Goal: Information Seeking & Learning: Learn about a topic

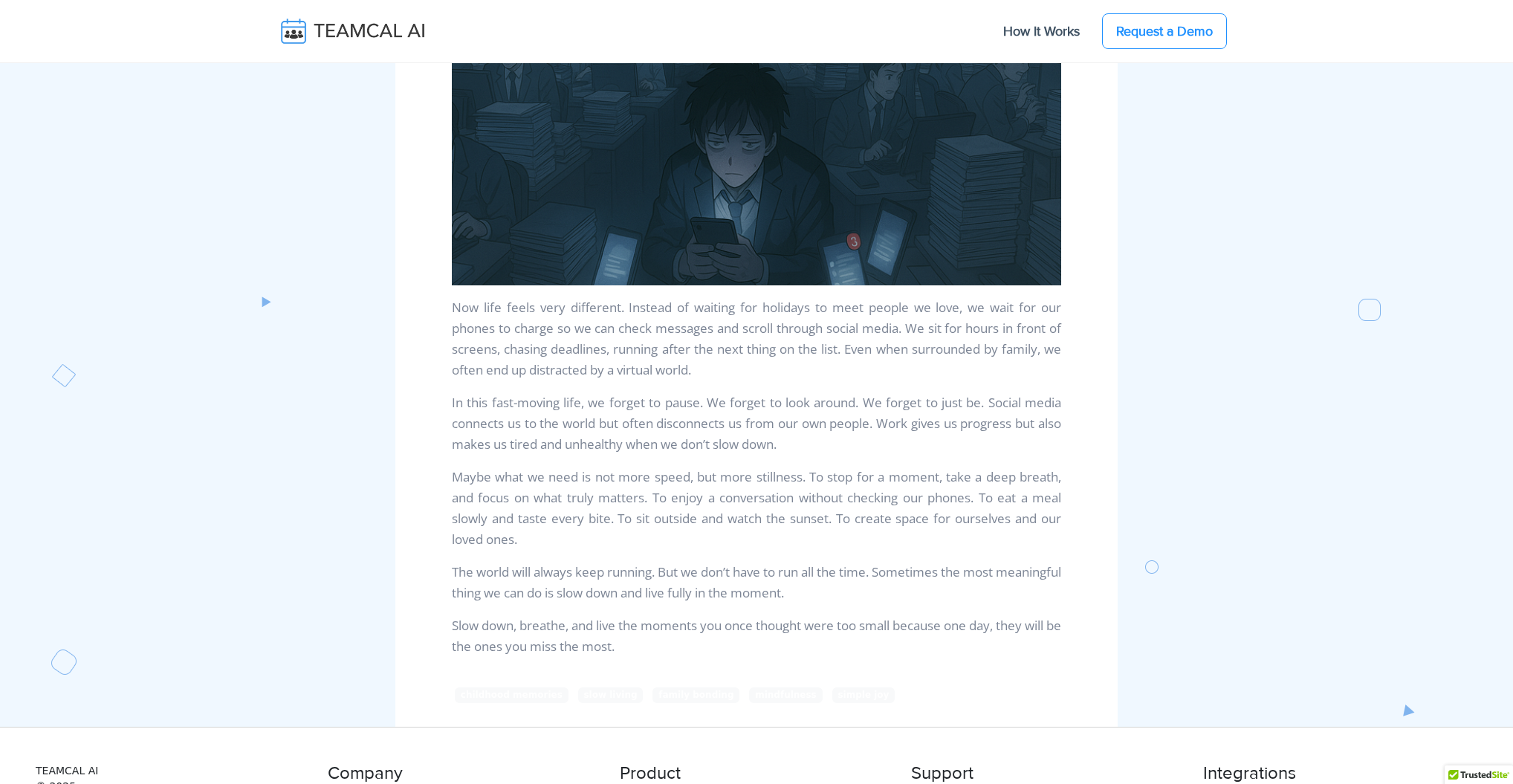
scroll to position [2423, 0]
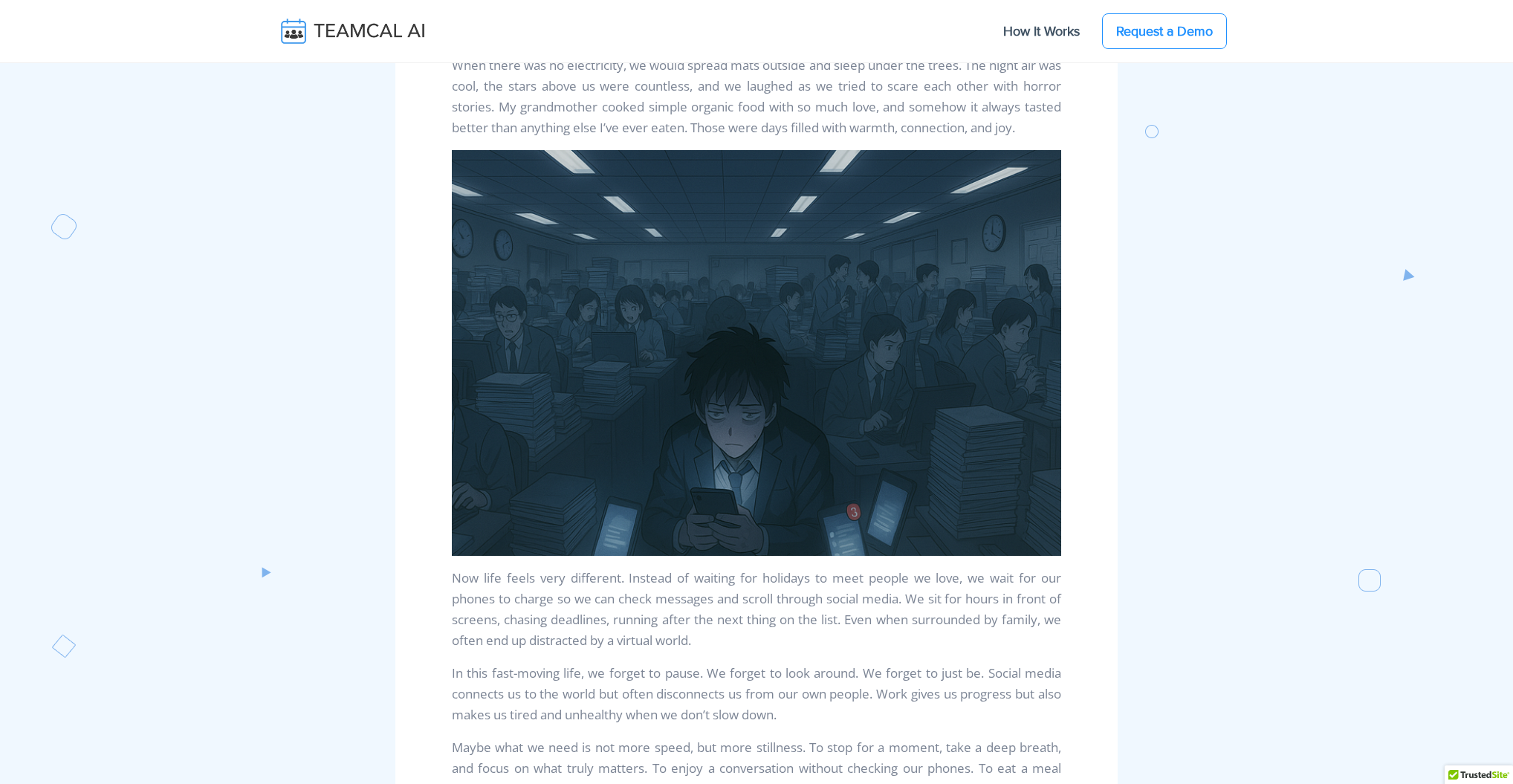
scroll to position [2541, 0]
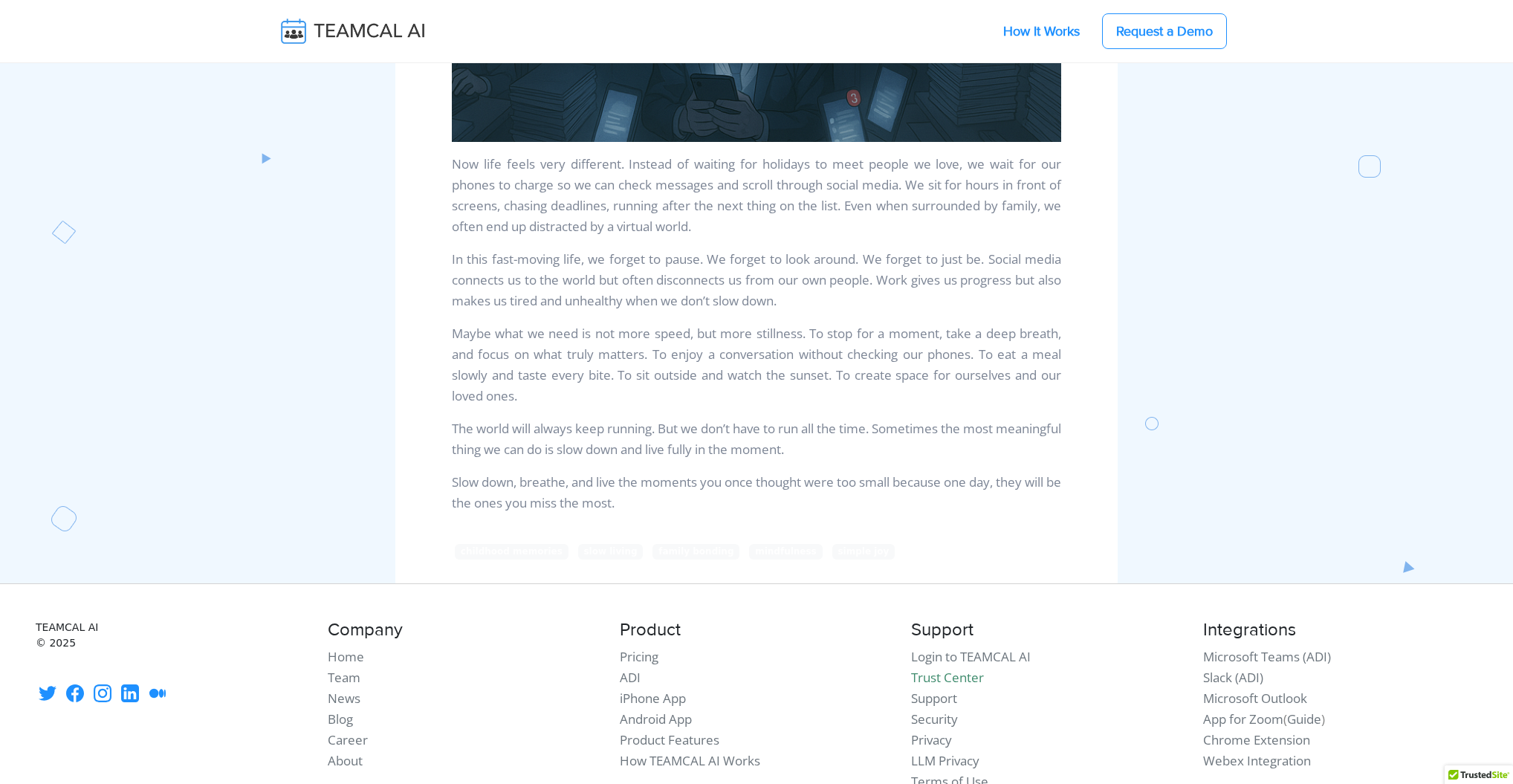
click at [1052, 33] on link "How It Works" at bounding box center [1041, 31] width 106 height 31
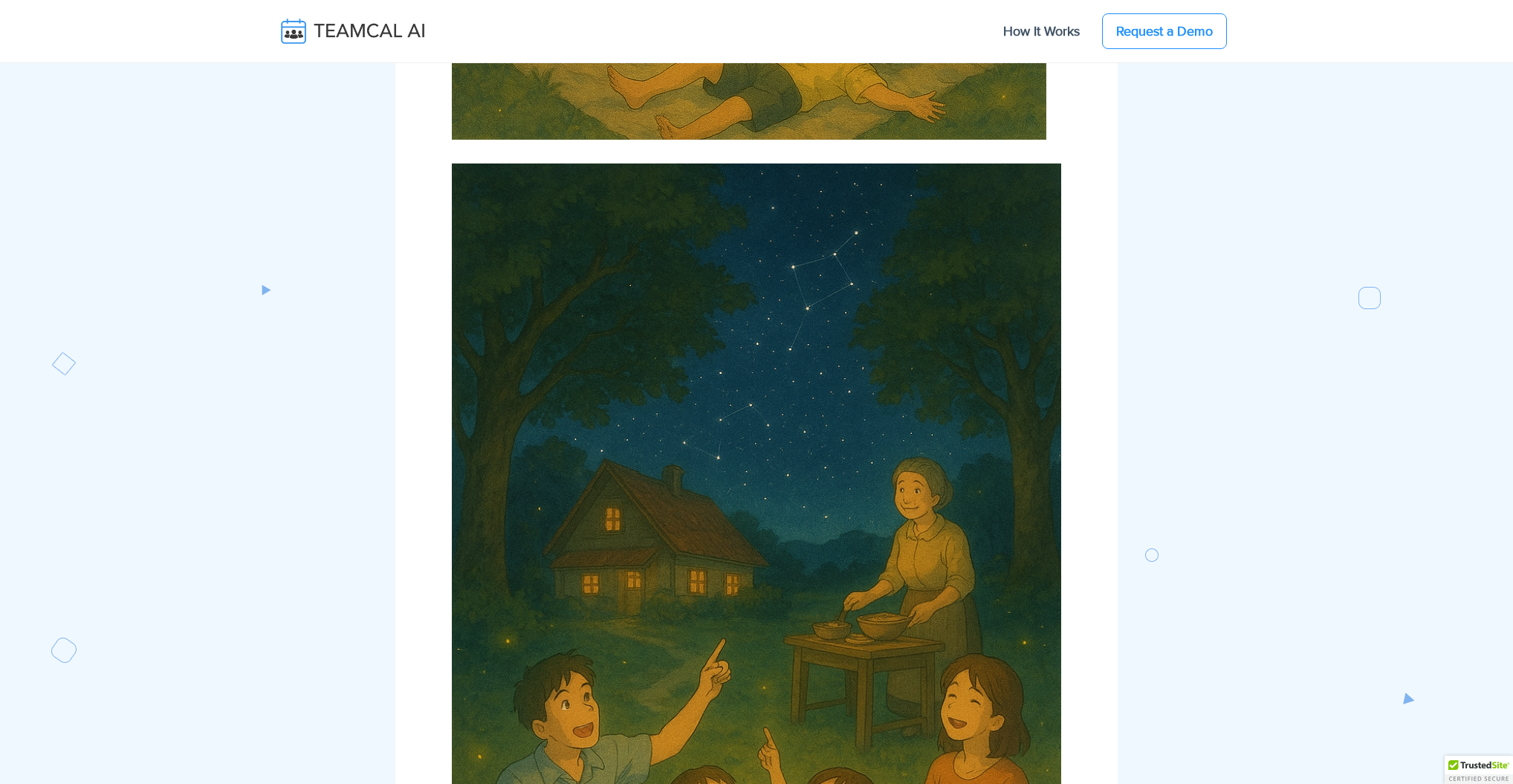
scroll to position [781, 0]
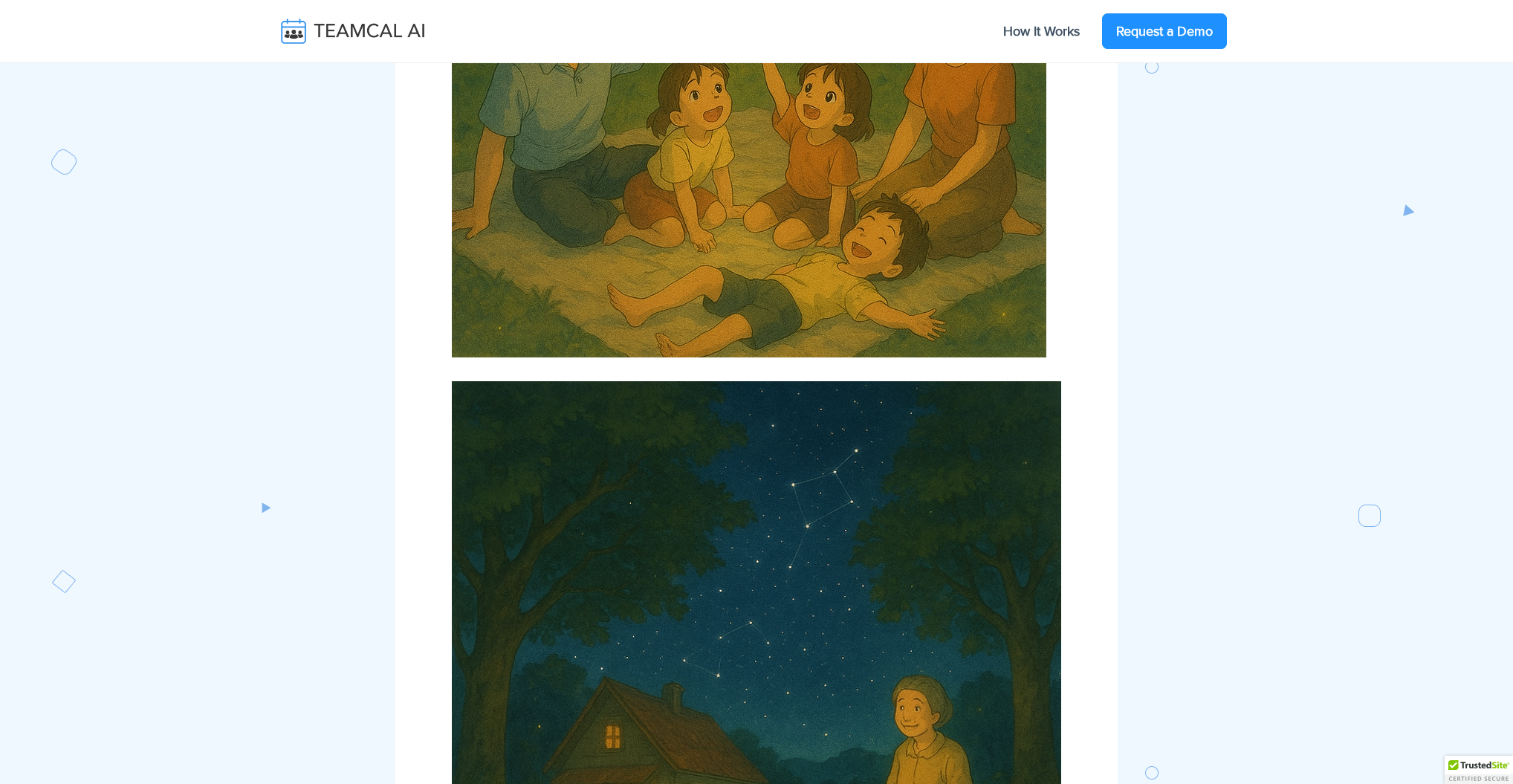
click at [1189, 39] on link "Request a Demo" at bounding box center [1164, 31] width 125 height 36
